Goal: Navigation & Orientation: Find specific page/section

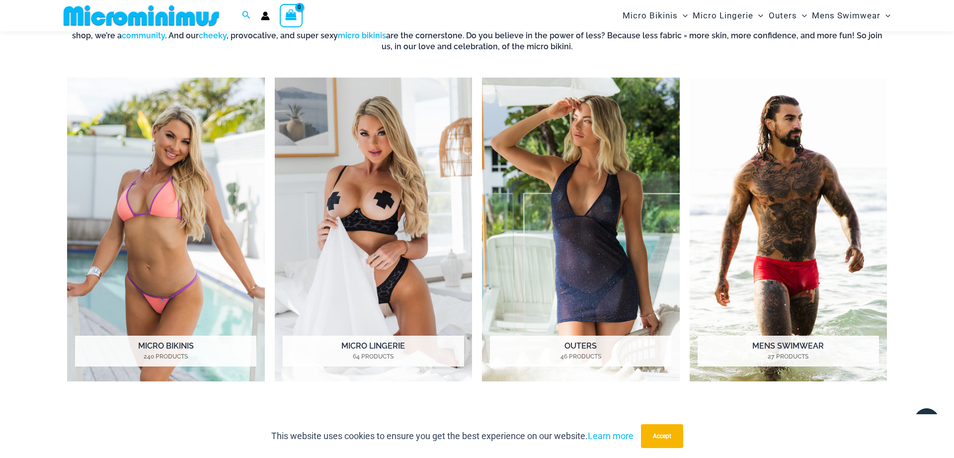
scroll to position [549, 0]
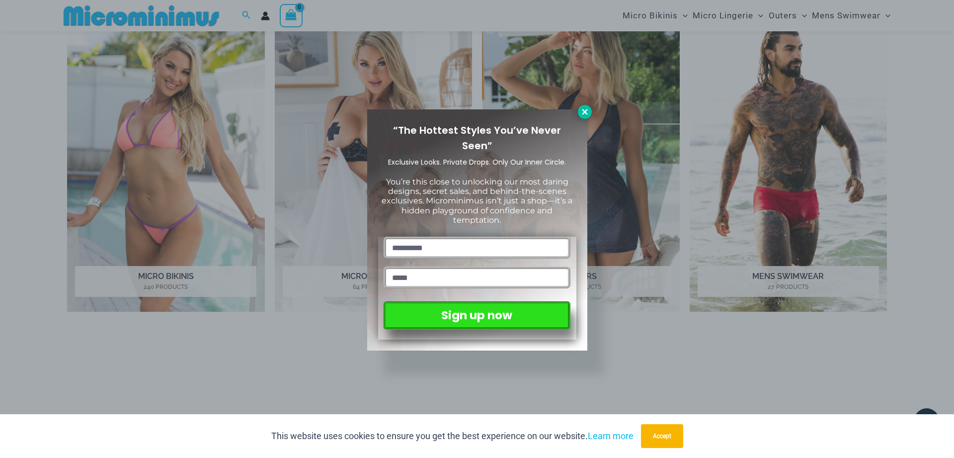
click at [587, 115] on icon at bounding box center [584, 111] width 9 height 9
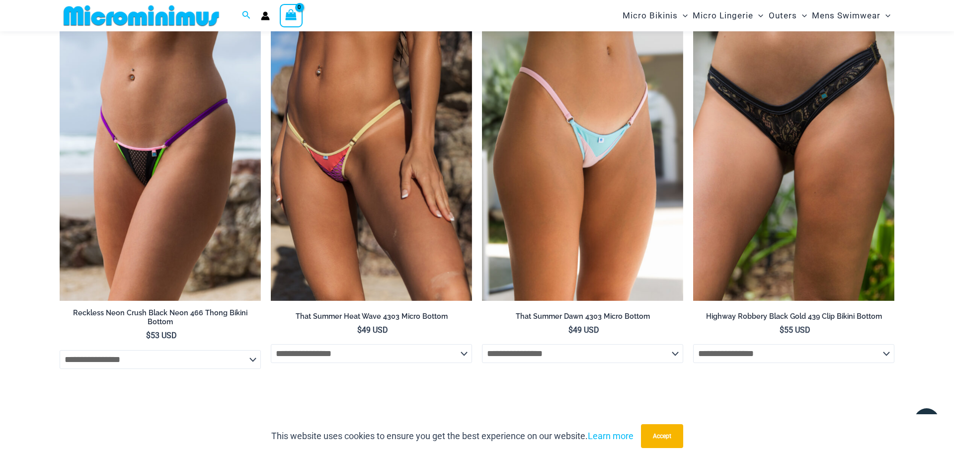
scroll to position [0, 0]
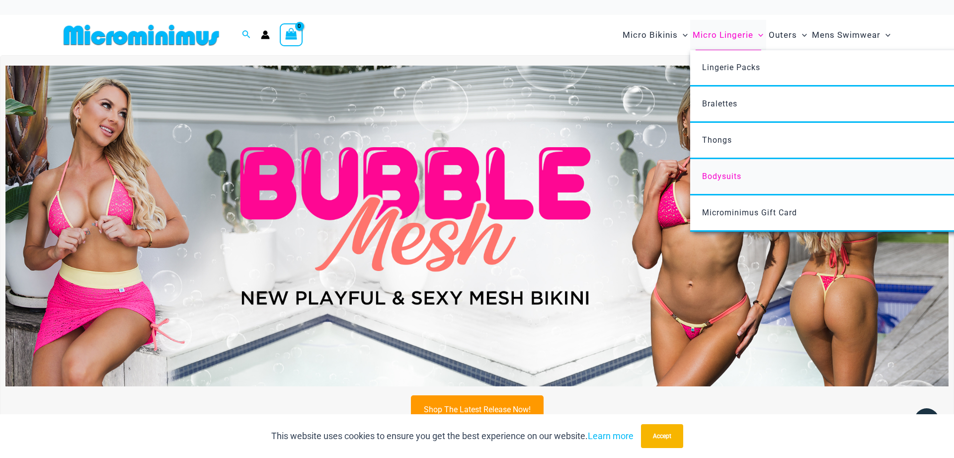
click at [730, 173] on span "Bodysuits" at bounding box center [721, 175] width 39 height 9
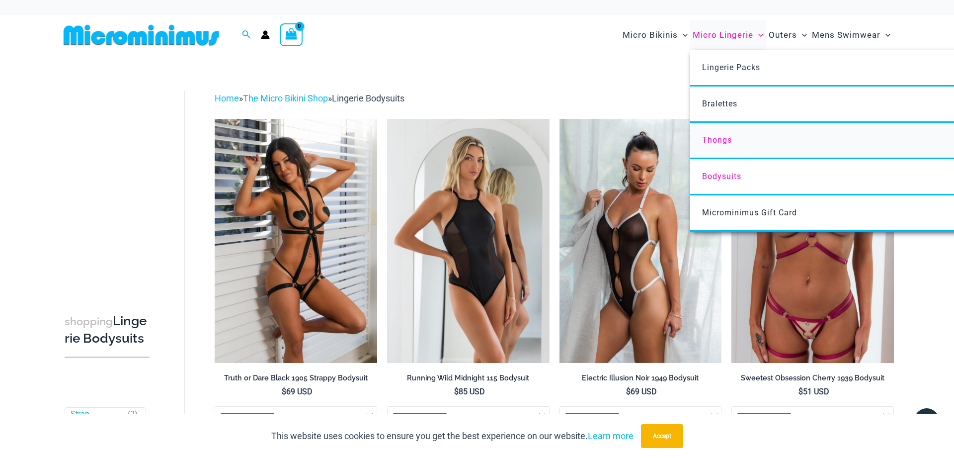
click at [725, 143] on span "Thongs" at bounding box center [717, 139] width 30 height 9
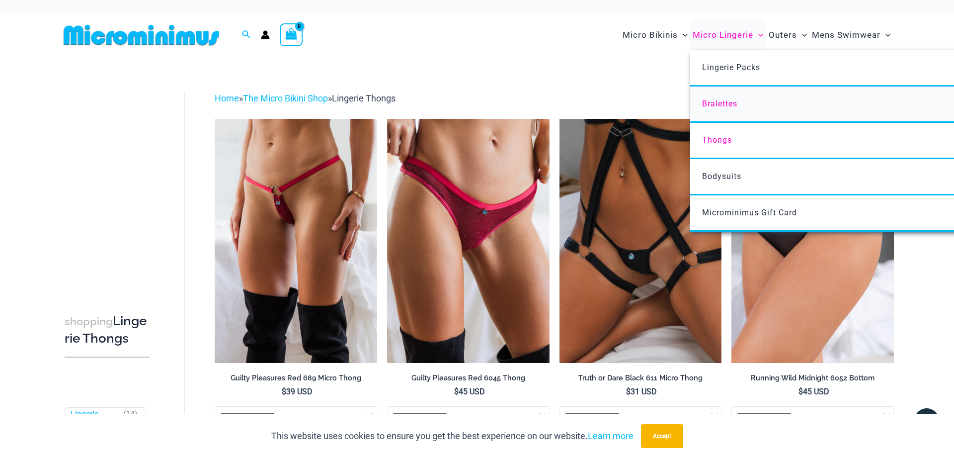
click at [737, 102] on span "Bralettes" at bounding box center [719, 103] width 35 height 9
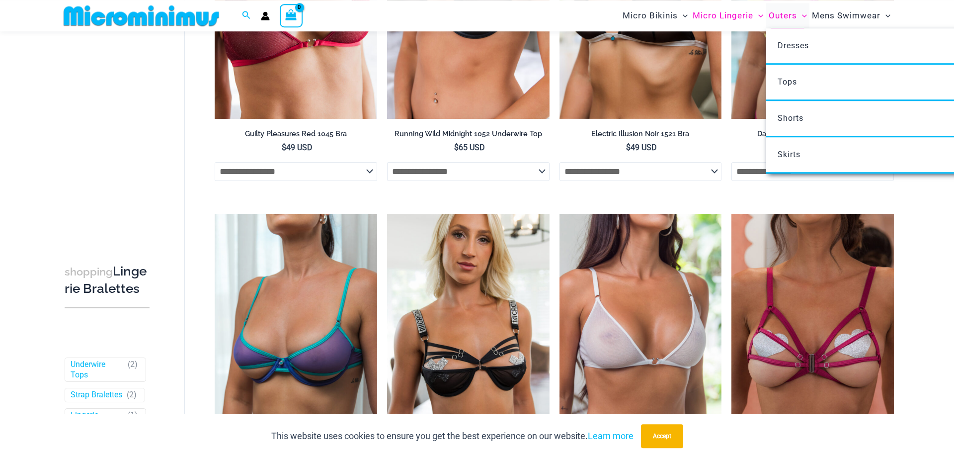
scroll to position [198, 0]
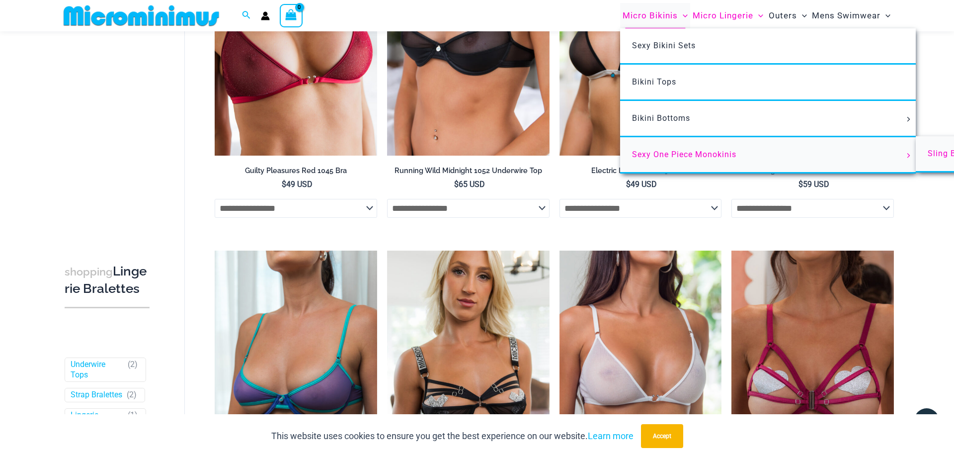
click at [938, 154] on span "Sling Bikinis" at bounding box center [953, 153] width 50 height 9
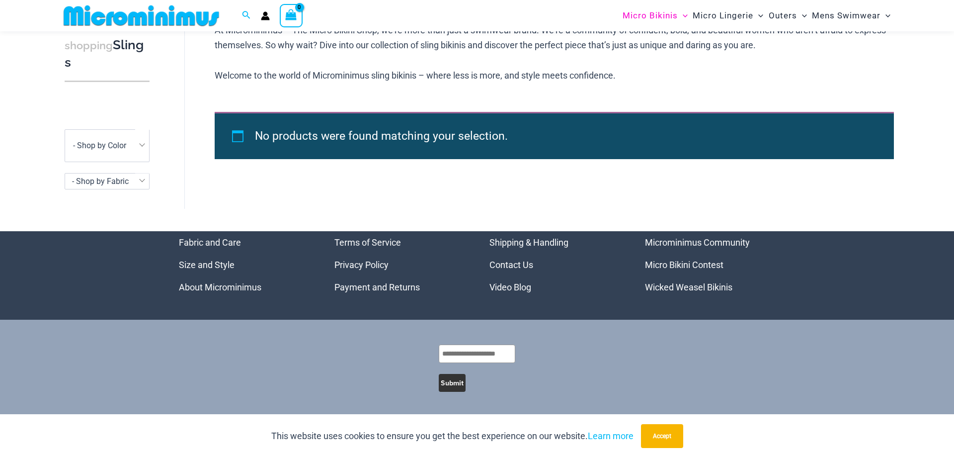
scroll to position [138, 0]
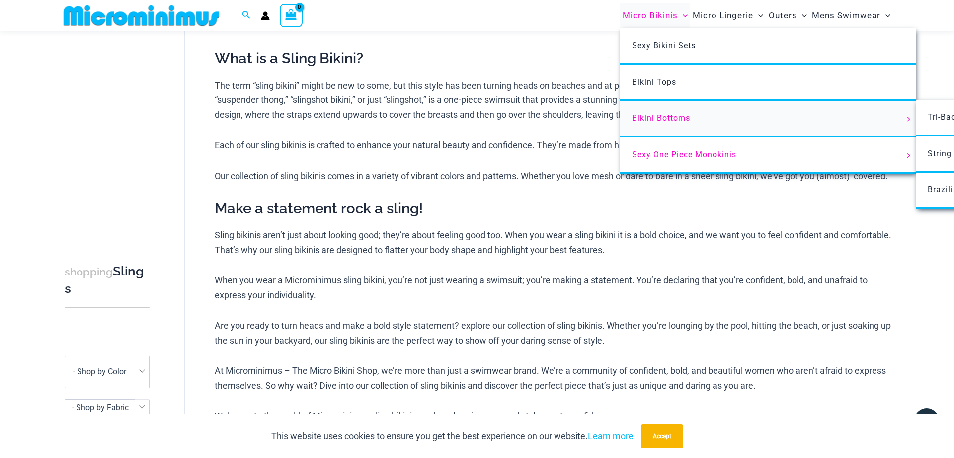
click at [684, 114] on link "Bikini Bottoms" at bounding box center [768, 119] width 296 height 36
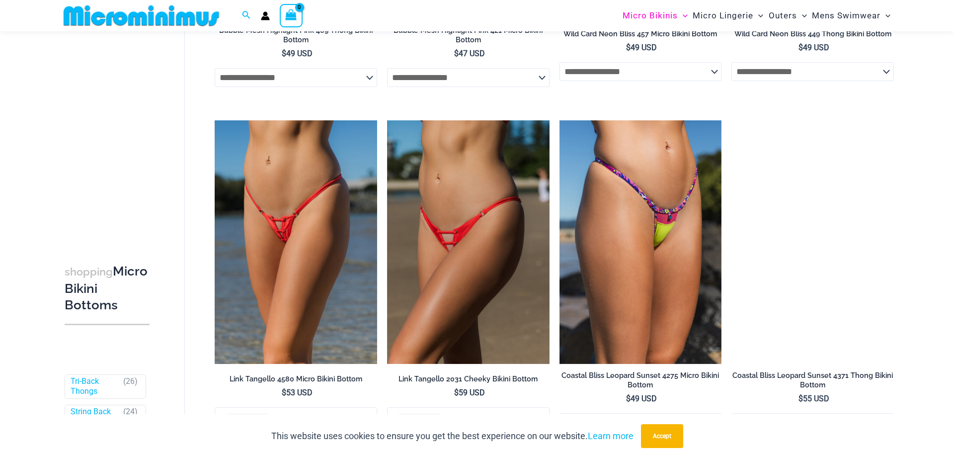
scroll to position [954, 0]
